Goal: Find specific page/section

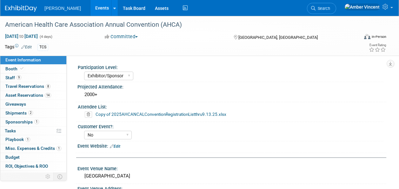
select select "Exhibitor/Sponsor"
select select "No"
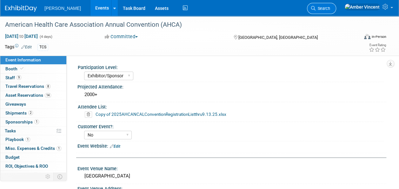
click at [330, 9] on span "Search" at bounding box center [323, 8] width 15 height 5
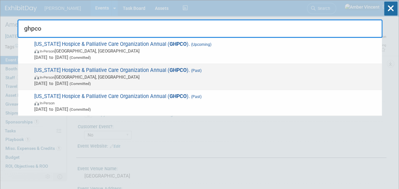
type input "ghpco"
click at [87, 76] on span "In-Person [GEOGRAPHIC_DATA], [GEOGRAPHIC_DATA]" at bounding box center [206, 77] width 345 height 6
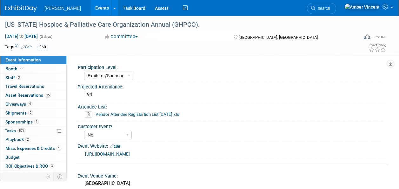
select select "Exhibitor/Sponsor"
select select "No"
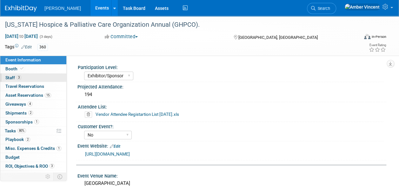
click at [19, 78] on span "3" at bounding box center [19, 77] width 5 height 5
